Goal: Find specific page/section: Find specific page/section

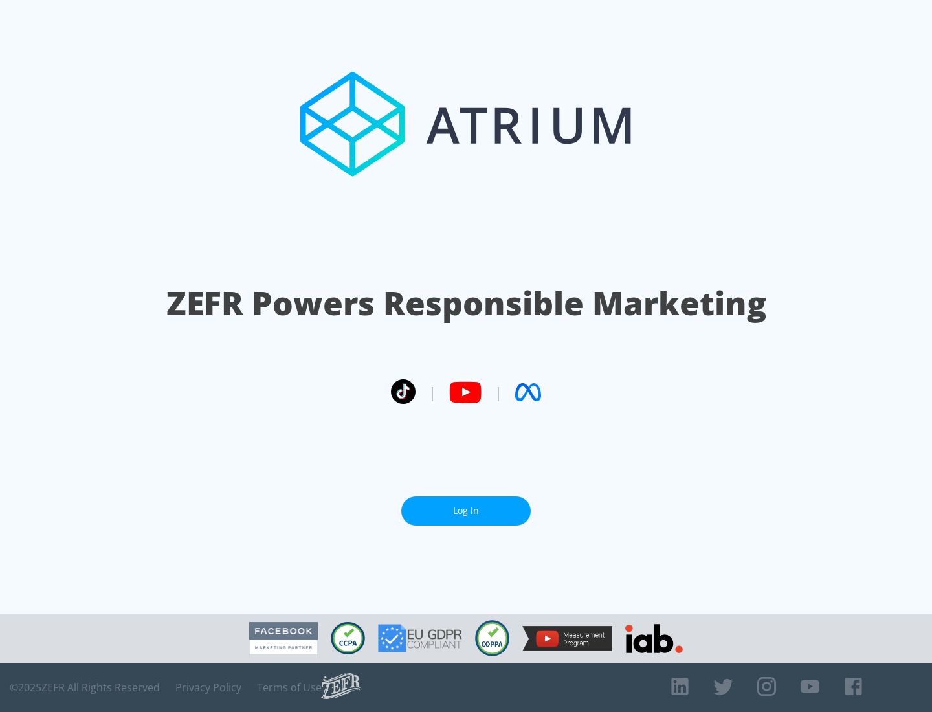
click at [466, 511] on link "Log In" at bounding box center [466, 511] width 130 height 29
